Goal: Check status: Check status

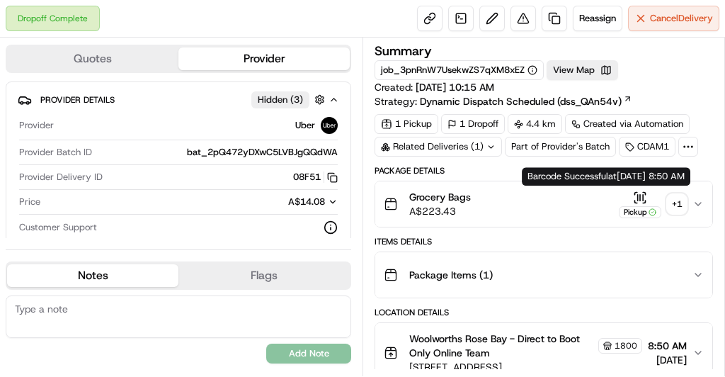
click at [671, 207] on div "+ 1" at bounding box center [677, 204] width 20 height 20
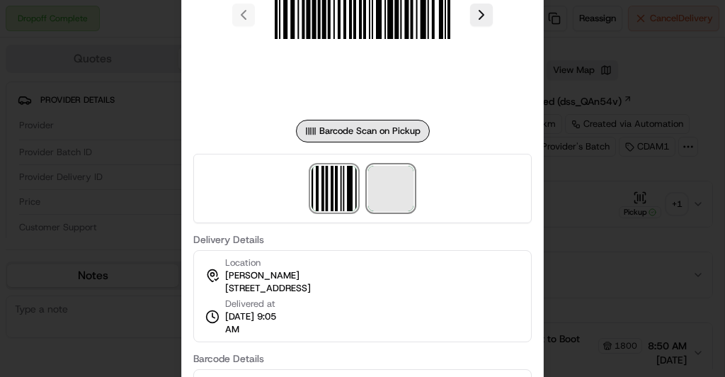
click at [400, 169] on span at bounding box center [390, 188] width 45 height 45
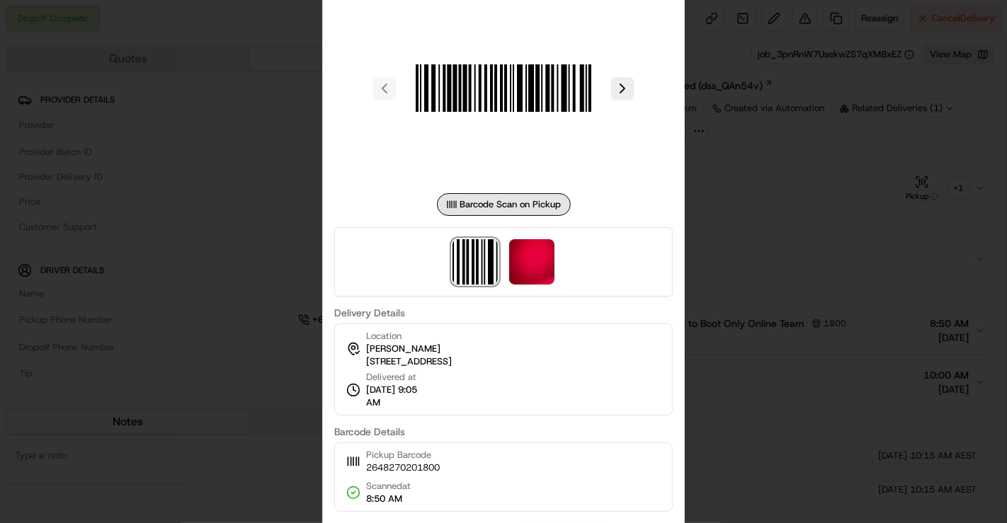
click at [724, 223] on div at bounding box center [503, 261] width 1007 height 523
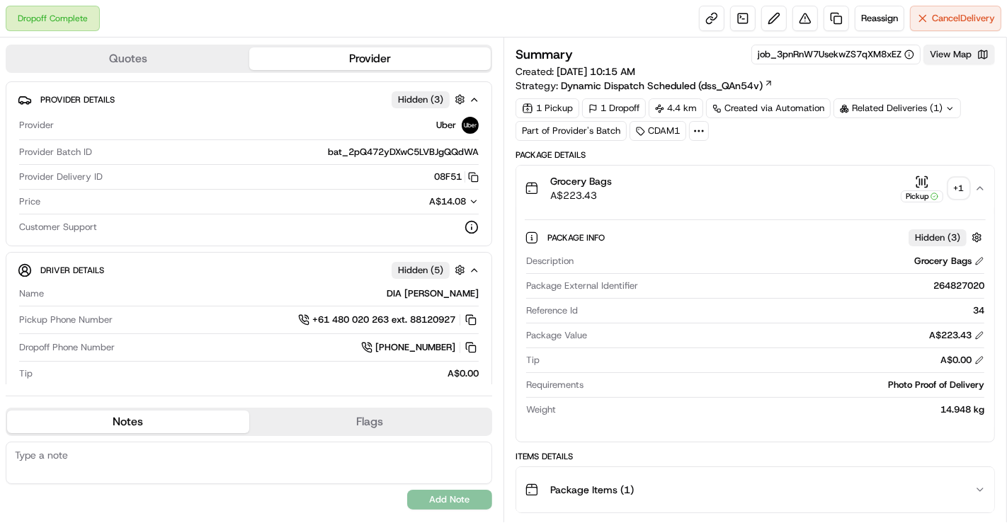
click at [724, 59] on button "View Map" at bounding box center [959, 55] width 72 height 20
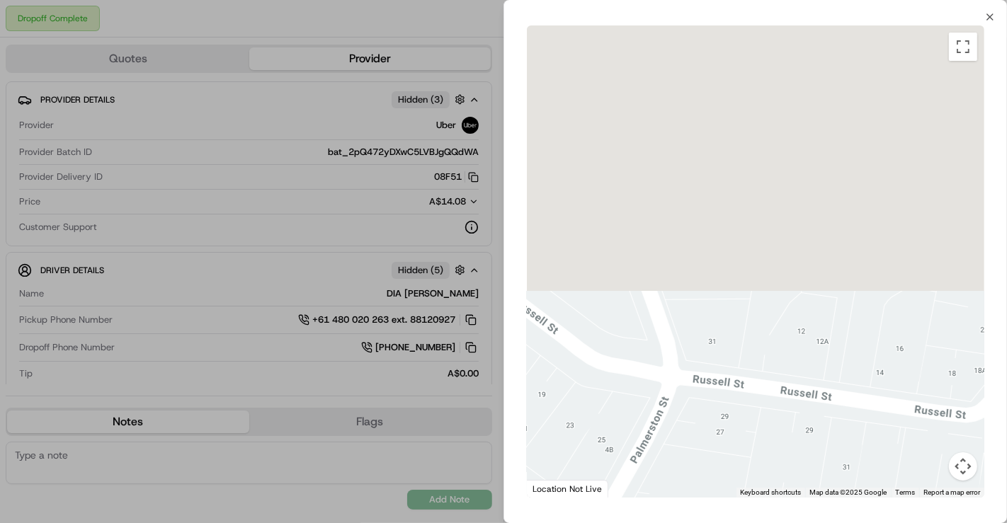
drag, startPoint x: 790, startPoint y: 114, endPoint x: 735, endPoint y: 557, distance: 446.7
click at [724, 376] on html "Dropoff Complete Reassign Cancel Delivery Quotes Provider Provider Details Hidd…" at bounding box center [503, 261] width 1007 height 523
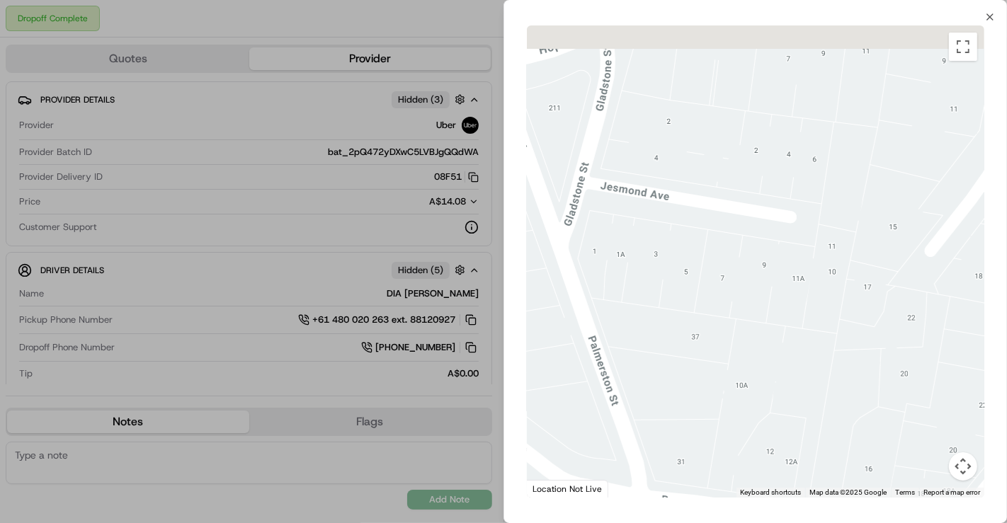
drag, startPoint x: 799, startPoint y: 433, endPoint x: 789, endPoint y: 560, distance: 127.8
click at [724, 376] on html "Dropoff Complete Reassign Cancel Delivery Quotes Provider Provider Details Hidd…" at bounding box center [503, 261] width 1007 height 523
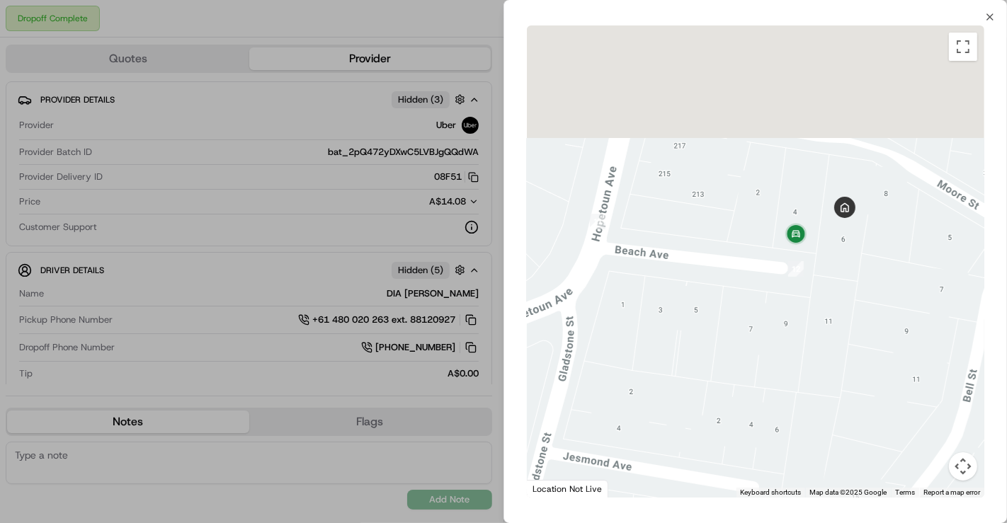
drag, startPoint x: 867, startPoint y: 118, endPoint x: 780, endPoint y: 478, distance: 370.1
click at [724, 376] on div at bounding box center [755, 261] width 457 height 472
